Goal: Information Seeking & Learning: Learn about a topic

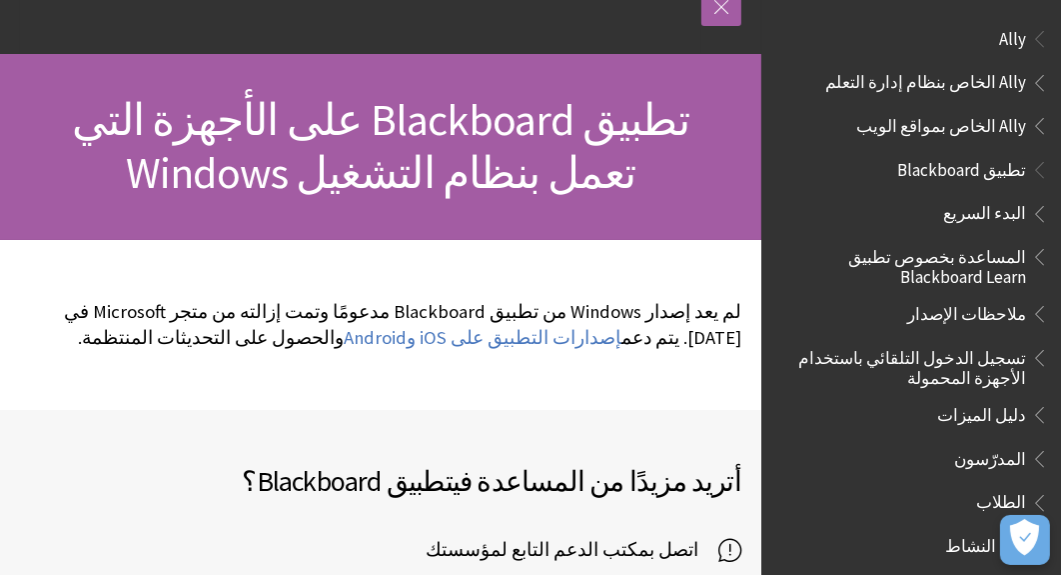
scroll to position [150, 0]
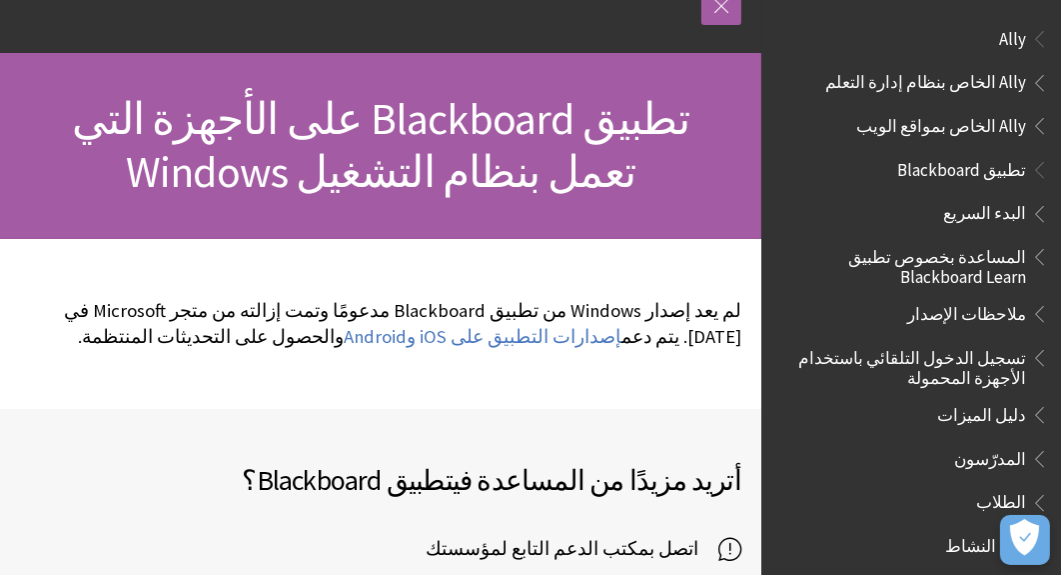
click at [518, 199] on span "تطبيق Blackboard على الأجهزة التي تعمل بنظام التشغيل Windows" at bounding box center [381, 145] width 618 height 108
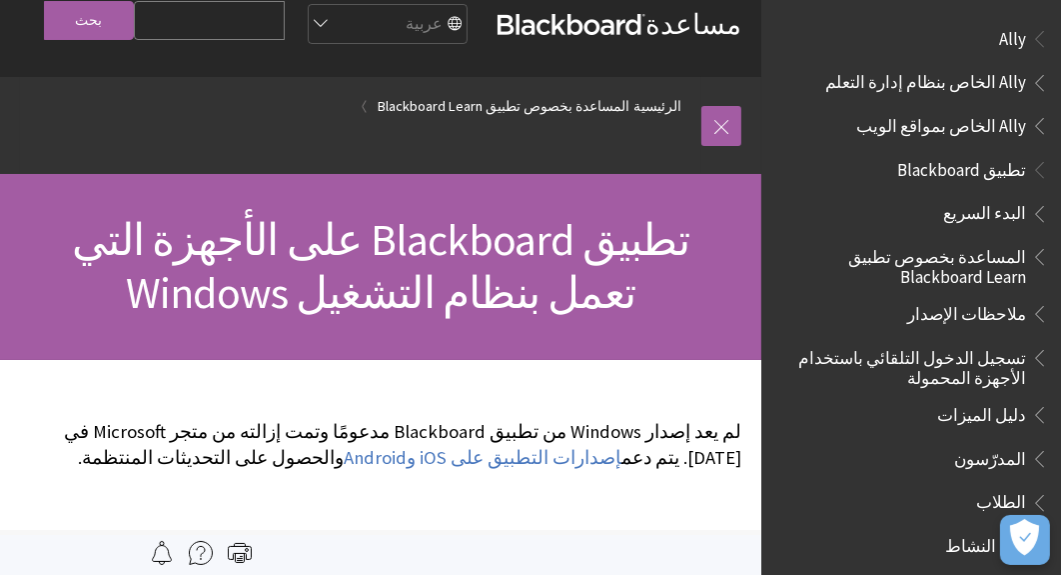
scroll to position [0, 0]
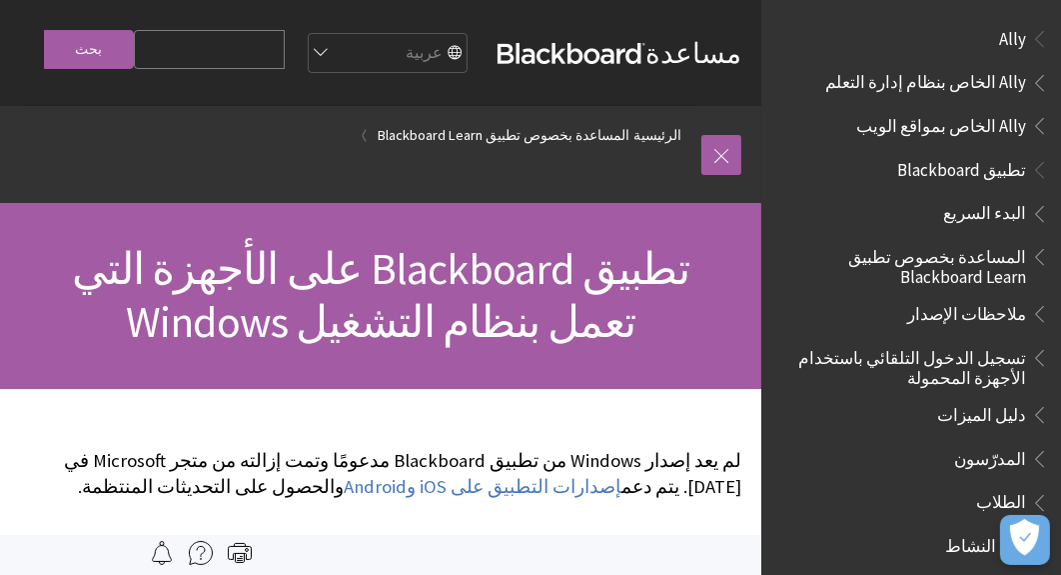
click at [970, 167] on span "تطبيق Blackboard" at bounding box center [961, 166] width 129 height 27
